Goal: Understand process/instructions

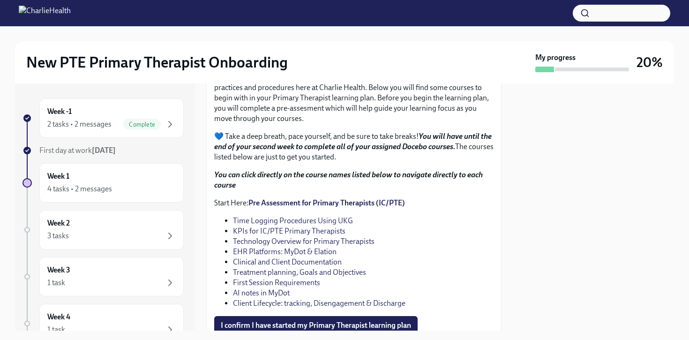
scroll to position [1078, 0]
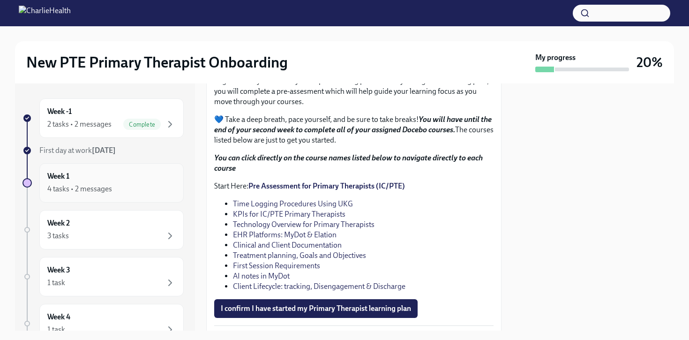
click at [124, 196] on div "Week 1 4 tasks • 2 messages" at bounding box center [111, 182] width 144 height 39
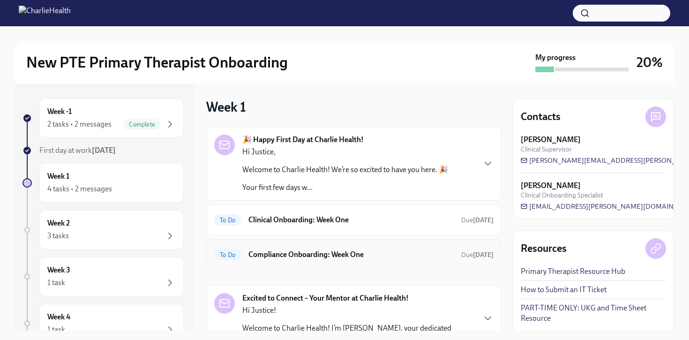
click at [387, 253] on h6 "Compliance Onboarding: Week One" at bounding box center [351, 254] width 205 height 10
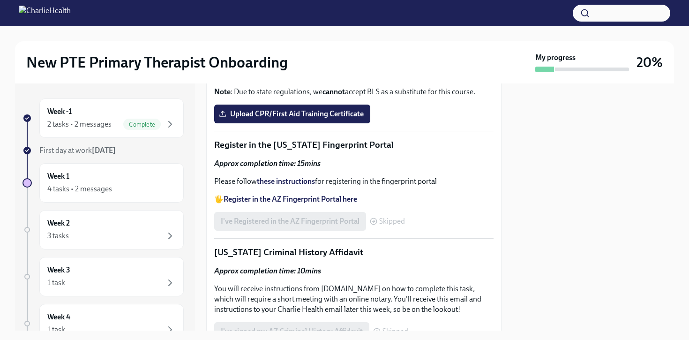
scroll to position [503, 0]
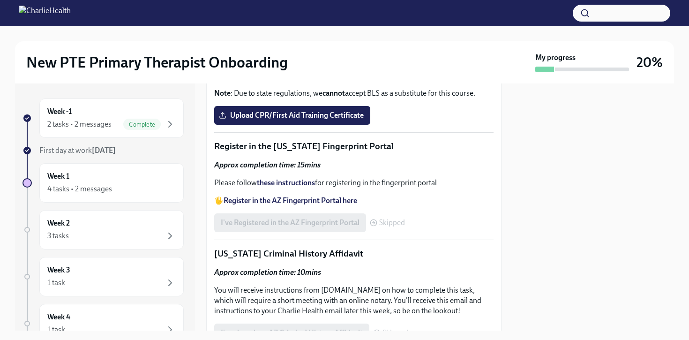
click at [338, 52] on strong "Access your CPR & First Aid training HERE" at bounding box center [293, 47] width 138 height 9
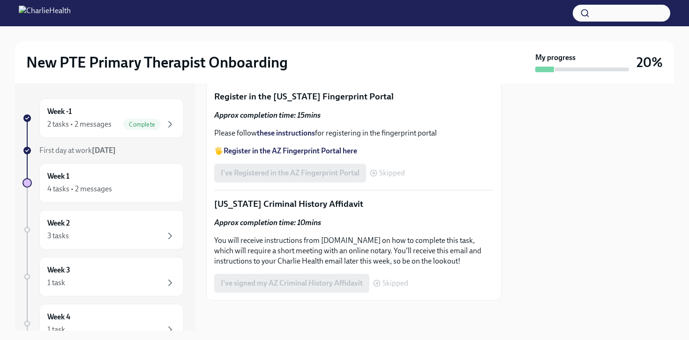
scroll to position [700, 0]
click at [336, 155] on strong "Register in the AZ Fingerprint Portal here" at bounding box center [291, 150] width 134 height 9
click at [302, 137] on strong "these instructions" at bounding box center [286, 132] width 58 height 9
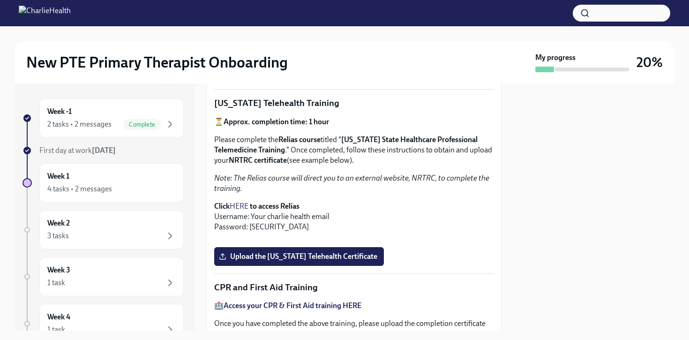
scroll to position [0, 0]
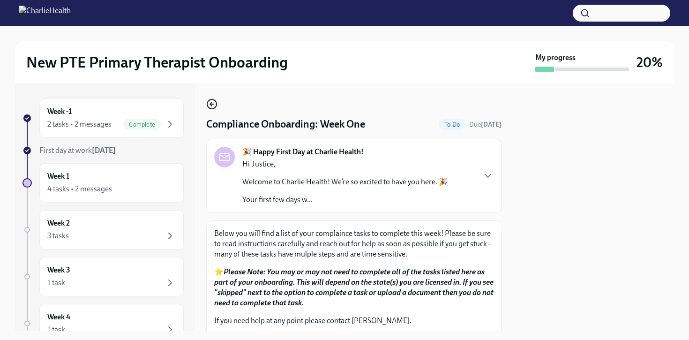
click at [215, 103] on icon "button" at bounding box center [211, 103] width 11 height 11
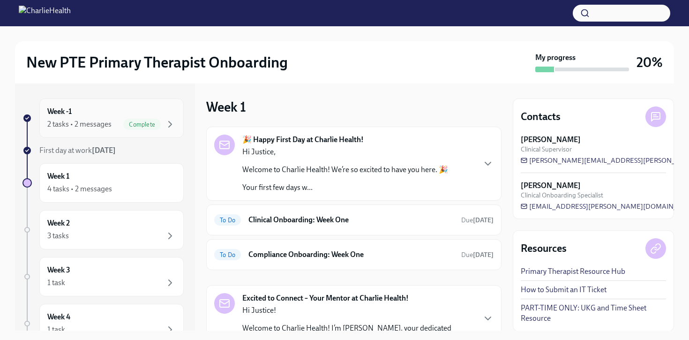
click at [106, 121] on div "2 tasks • 2 messages" at bounding box center [79, 124] width 64 height 10
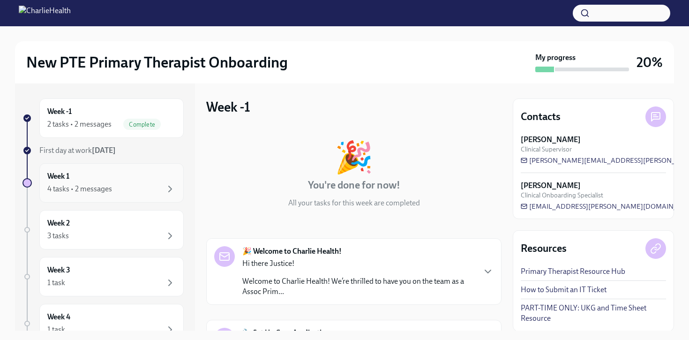
click at [120, 188] on div "4 tasks • 2 messages" at bounding box center [111, 188] width 128 height 11
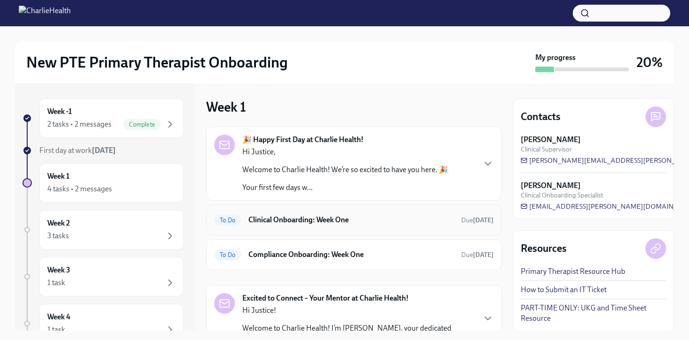
click at [396, 222] on h6 "Clinical Onboarding: Week One" at bounding box center [351, 220] width 205 height 10
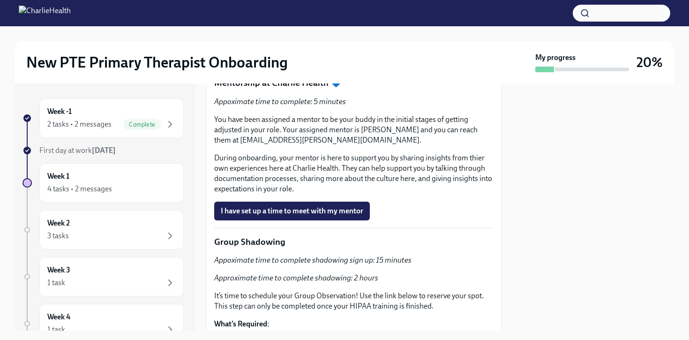
scroll to position [1596, 0]
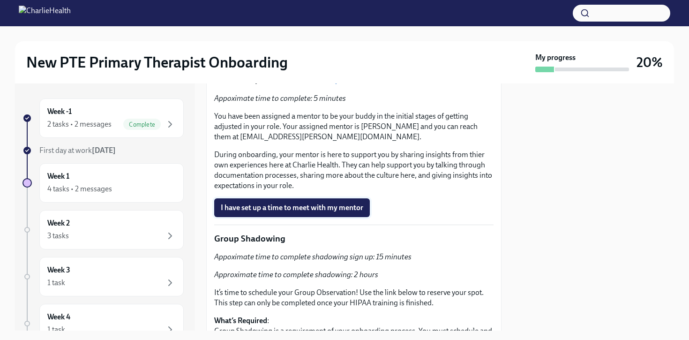
click at [337, 212] on span "I have set up a time to meet with my mentor" at bounding box center [292, 207] width 143 height 9
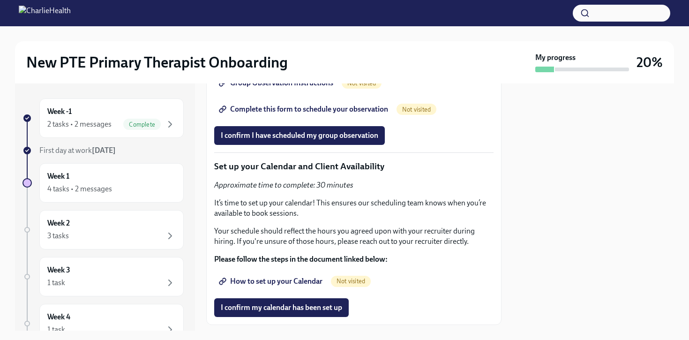
scroll to position [2086, 0]
